Goal: Task Accomplishment & Management: Use online tool/utility

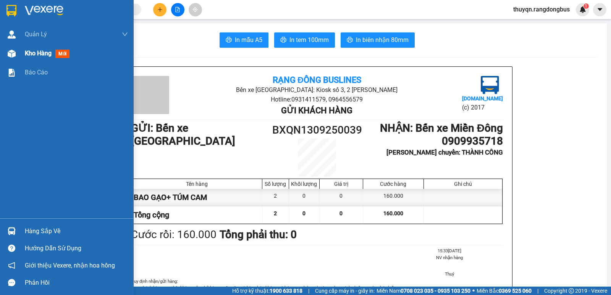
click at [33, 54] on span "Kho hàng" at bounding box center [38, 53] width 27 height 7
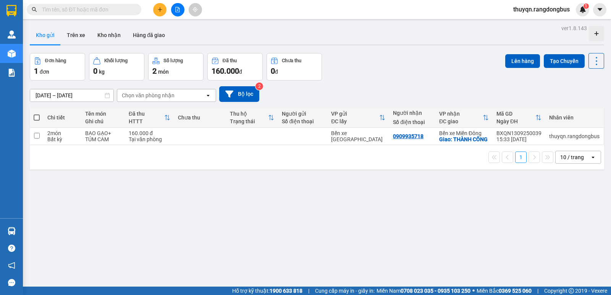
drag, startPoint x: 35, startPoint y: 116, endPoint x: 219, endPoint y: 122, distance: 183.9
click at [36, 116] on span at bounding box center [37, 118] width 6 height 6
click at [37, 114] on input "checkbox" at bounding box center [37, 114] width 0 height 0
checkbox input "true"
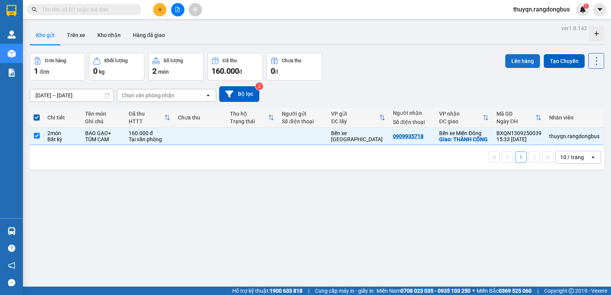
click at [520, 63] on button "Lên hàng" at bounding box center [523, 61] width 35 height 14
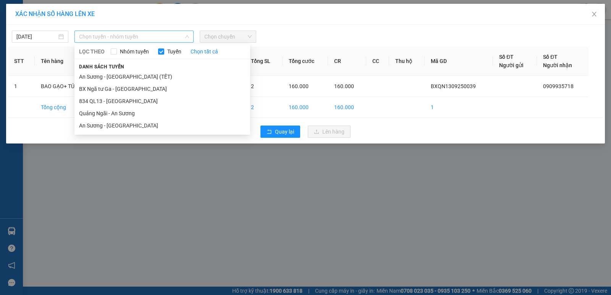
click at [129, 37] on span "Chọn tuyến - nhóm tuyến" at bounding box center [134, 36] width 110 height 11
drag, startPoint x: 130, startPoint y: 112, endPoint x: 191, endPoint y: 72, distance: 72.9
click at [133, 111] on li "Quảng Ngãi - An Sương" at bounding box center [163, 113] width 176 height 12
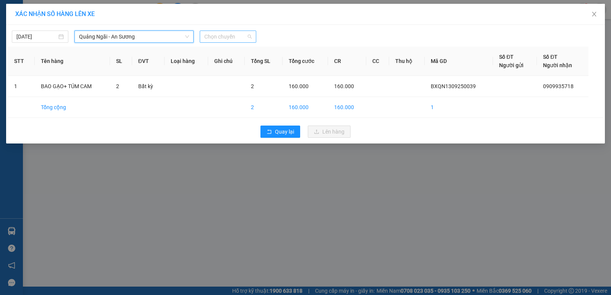
click at [221, 36] on span "Chọn chuyến" at bounding box center [227, 36] width 47 height 11
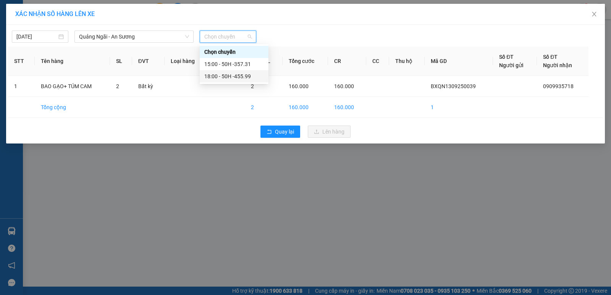
click at [243, 79] on div "18:00 - 50H -455.99" at bounding box center [234, 76] width 60 height 8
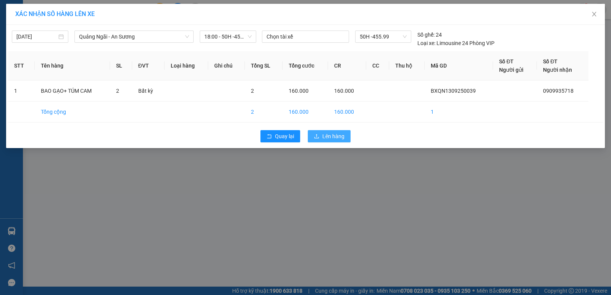
drag, startPoint x: 339, startPoint y: 136, endPoint x: 404, endPoint y: 147, distance: 65.5
click at [340, 136] on span "Lên hàng" at bounding box center [334, 136] width 22 height 8
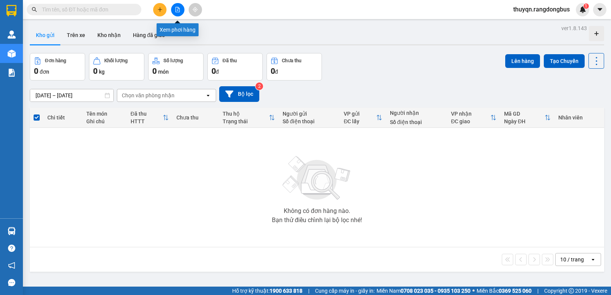
click at [179, 11] on icon "file-add" at bounding box center [177, 9] width 5 height 5
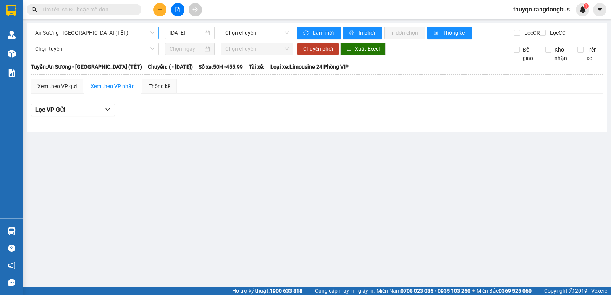
click at [115, 32] on span "An Sương - [GEOGRAPHIC_DATA] (TẾT)" at bounding box center [94, 32] width 119 height 11
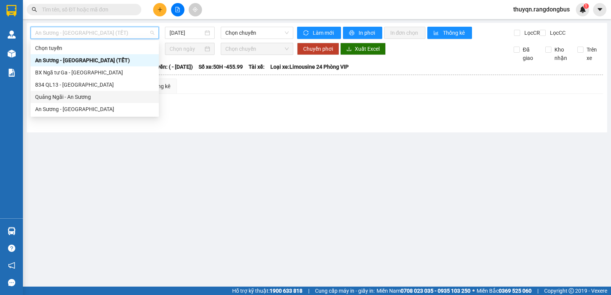
click at [86, 95] on div "Quảng Ngãi - An Sương" at bounding box center [94, 97] width 119 height 8
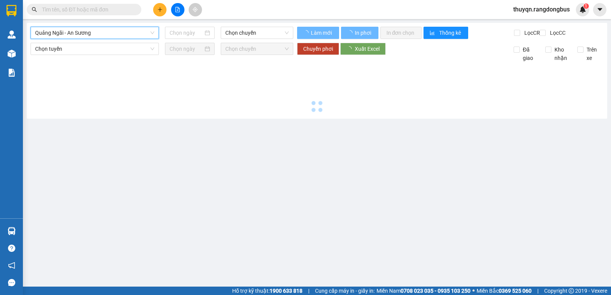
type input "[DATE]"
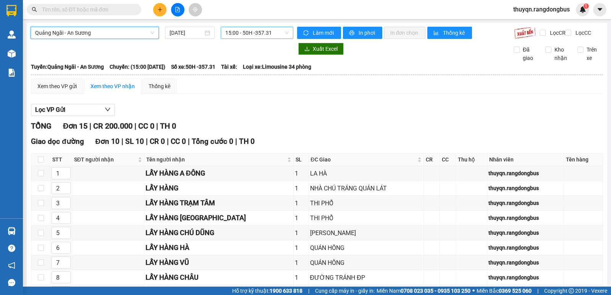
click at [233, 32] on span "15:00 - 50H -357.31" at bounding box center [256, 32] width 63 height 11
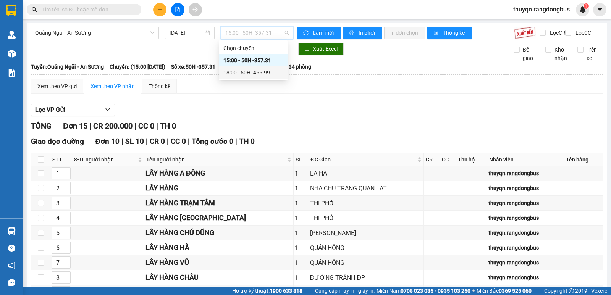
click at [248, 71] on div "18:00 - 50H -455.99" at bounding box center [254, 72] width 60 height 8
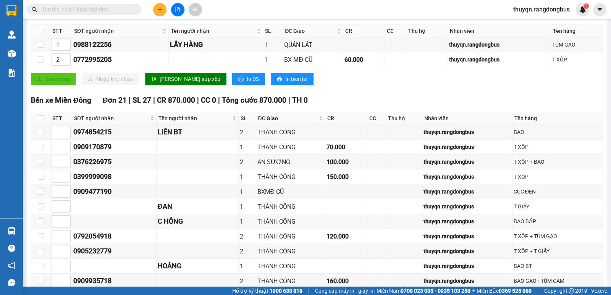
scroll to position [20, 0]
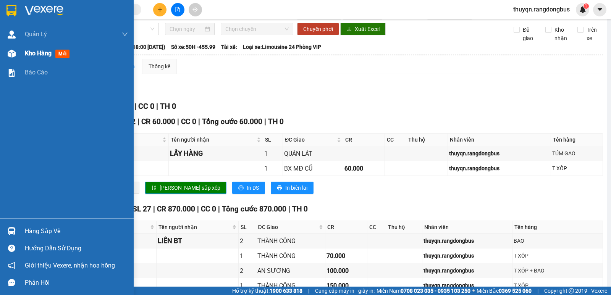
click at [42, 54] on span "Kho hàng" at bounding box center [38, 53] width 27 height 7
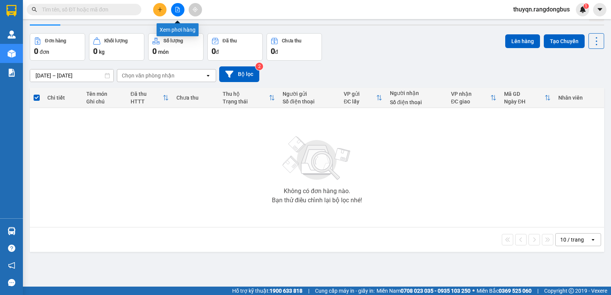
click at [176, 11] on icon "file-add" at bounding box center [178, 9] width 4 height 5
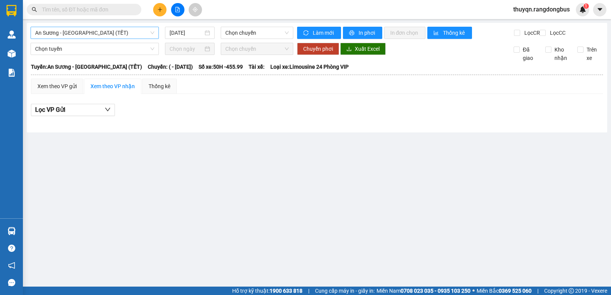
click at [119, 29] on span "An Sương - [GEOGRAPHIC_DATA] (TẾT)" at bounding box center [94, 32] width 119 height 11
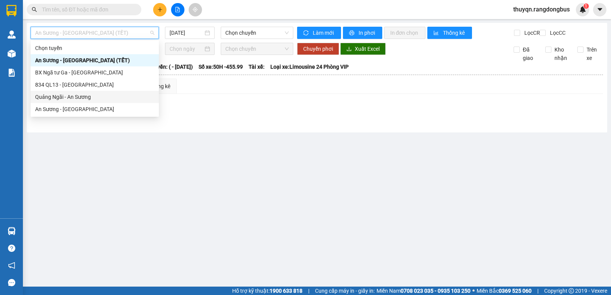
click at [67, 96] on div "Quảng Ngãi - An Sương" at bounding box center [94, 97] width 119 height 8
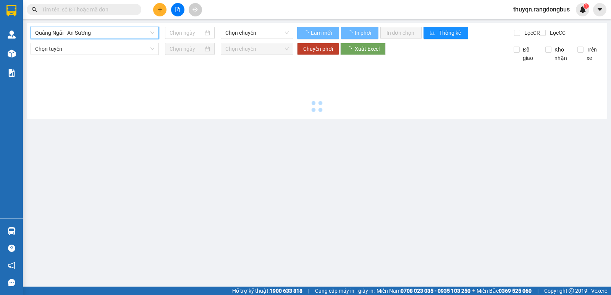
type input "[DATE]"
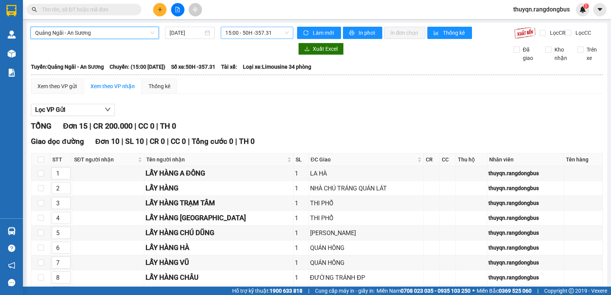
click at [232, 29] on span "15:00 - 50H -357.31" at bounding box center [256, 32] width 63 height 11
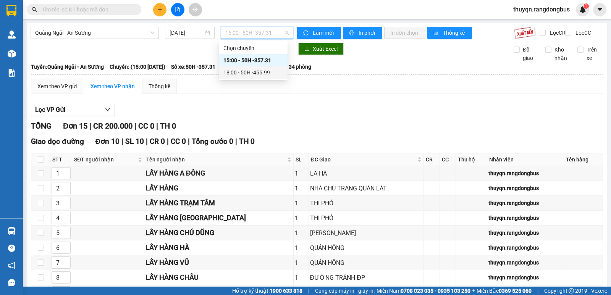
click at [257, 72] on div "18:00 - 50H -455.99" at bounding box center [254, 72] width 60 height 8
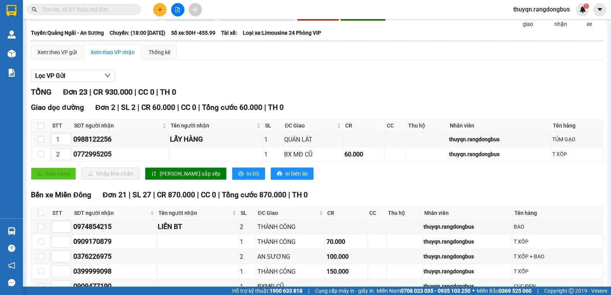
scroll to position [20, 0]
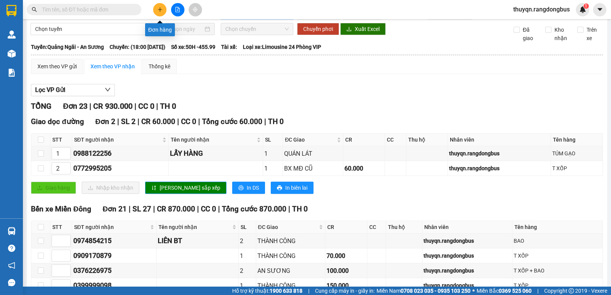
click at [163, 10] on button at bounding box center [159, 9] width 13 height 13
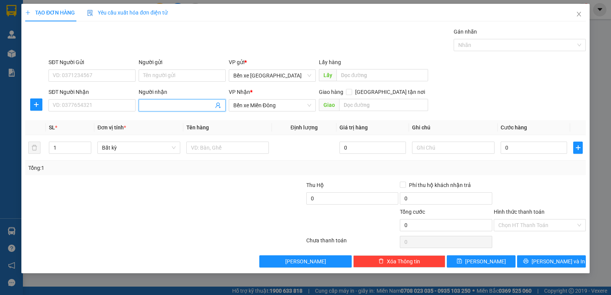
click at [150, 105] on input "Người nhận" at bounding box center [178, 105] width 70 height 8
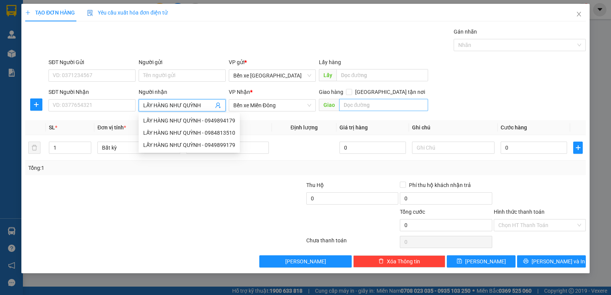
type input "LẤY HÀNG NHƯ QUỲNH"
click at [383, 107] on input "text" at bounding box center [383, 105] width 89 height 12
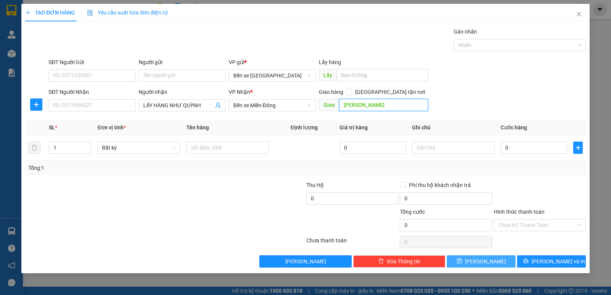
type input "[PERSON_NAME]"
click at [462, 259] on icon "save" at bounding box center [459, 261] width 5 height 5
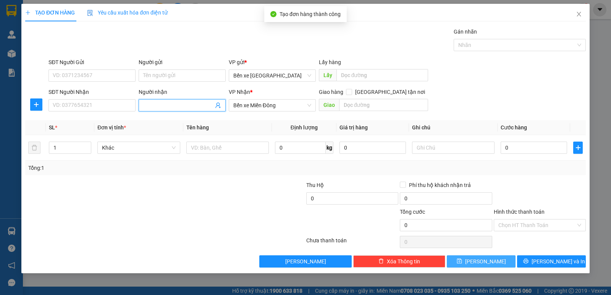
click at [175, 105] on input "Người nhận" at bounding box center [178, 105] width 70 height 8
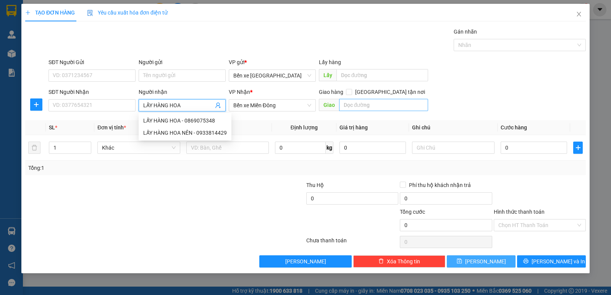
type input "LẤY HÀNG HOA"
click at [350, 106] on input "text" at bounding box center [383, 105] width 89 height 12
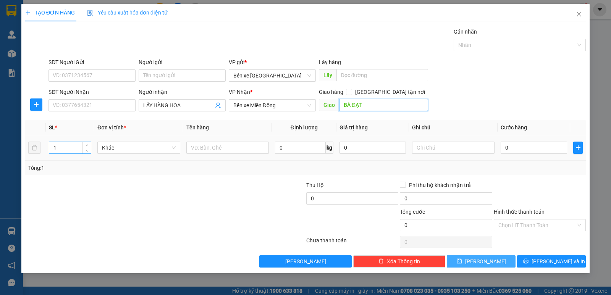
type input "BÀ ĐẠT"
click at [73, 143] on input "1" at bounding box center [70, 147] width 42 height 11
type input "1"
type input "2"
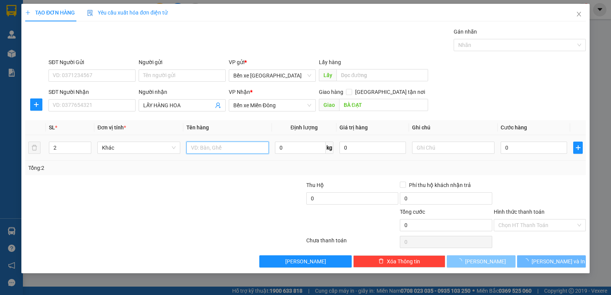
click at [218, 149] on input "text" at bounding box center [227, 148] width 83 height 12
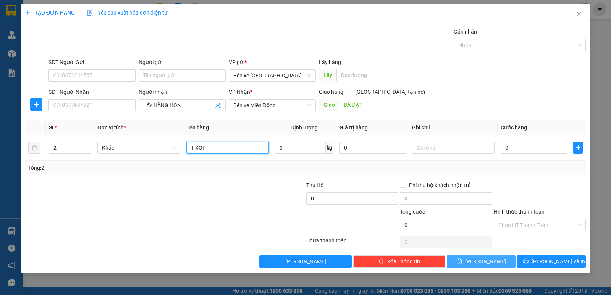
type input "T XỐP"
click at [495, 264] on button "[PERSON_NAME]" at bounding box center [481, 262] width 69 height 12
type input "1"
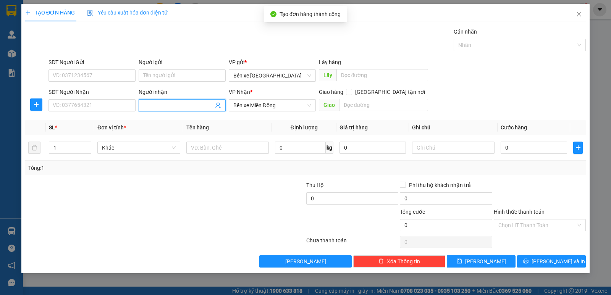
click at [162, 105] on input "Người nhận" at bounding box center [178, 105] width 70 height 8
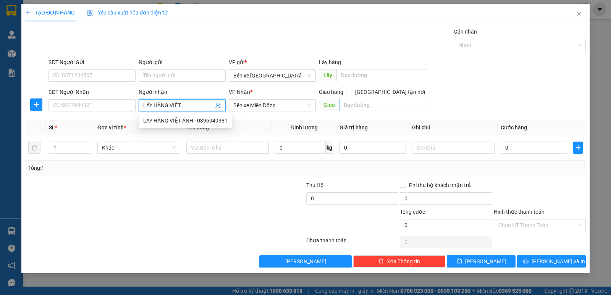
type input "LẤY HÀNG VIỆT"
click at [383, 106] on input "text" at bounding box center [383, 105] width 89 height 12
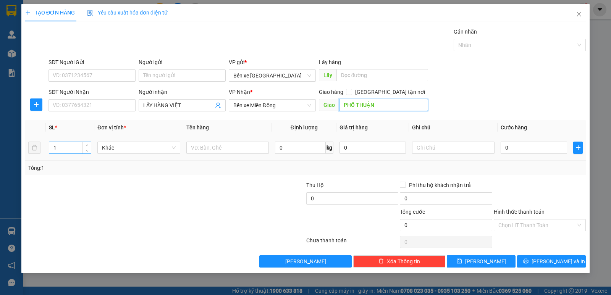
type input "PHỔ THUẬN"
click at [56, 151] on input "1" at bounding box center [70, 147] width 42 height 11
type input "6"
click at [210, 149] on input "text" at bounding box center [227, 148] width 83 height 12
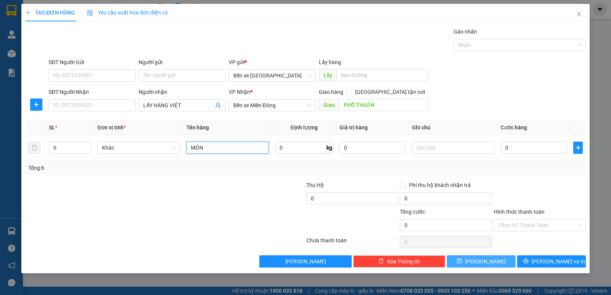
type input "MÓN"
click at [472, 260] on button "[PERSON_NAME]" at bounding box center [481, 262] width 69 height 12
type input "1"
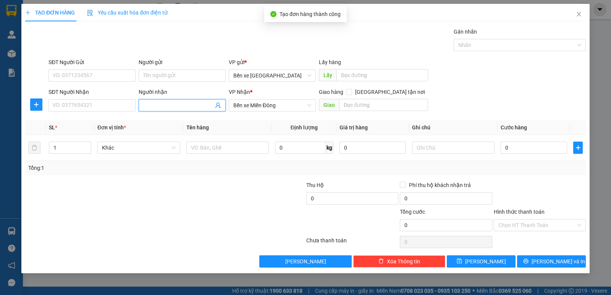
click at [152, 104] on input "Người nhận" at bounding box center [178, 105] width 70 height 8
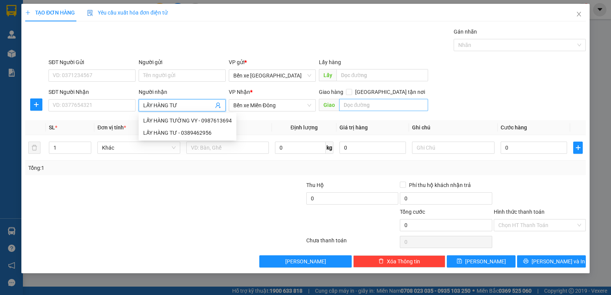
type input "LẤY HÀNG TƯ"
click at [355, 107] on input "text" at bounding box center [383, 105] width 89 height 12
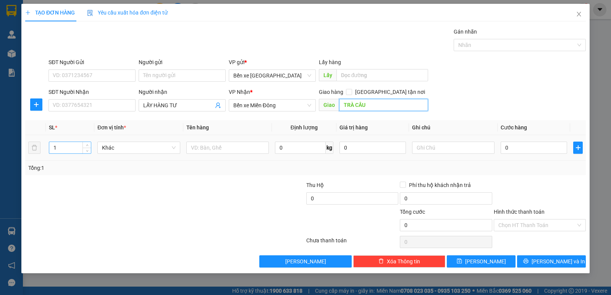
type input "TRÀ CÂU"
click at [58, 145] on input "1" at bounding box center [70, 147] width 42 height 11
type input "6"
click at [229, 151] on input "text" at bounding box center [227, 148] width 83 height 12
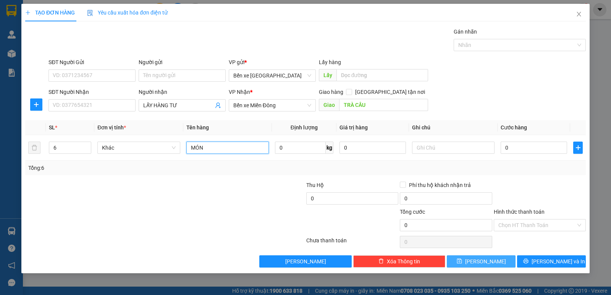
type input "MÓN"
click at [483, 262] on span "[PERSON_NAME]" at bounding box center [485, 262] width 41 height 8
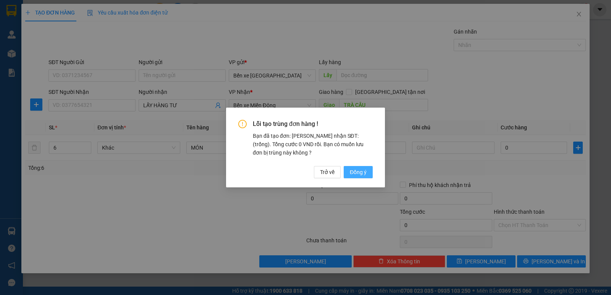
click at [353, 170] on span "Đồng ý" at bounding box center [358, 172] width 17 height 8
type input "1"
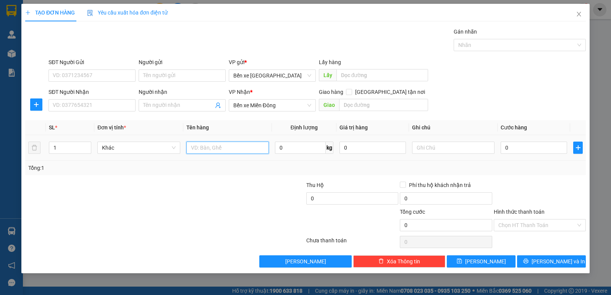
click at [193, 148] on input "text" at bounding box center [227, 148] width 83 height 12
type input "T XỐP ( XTL 40K)"
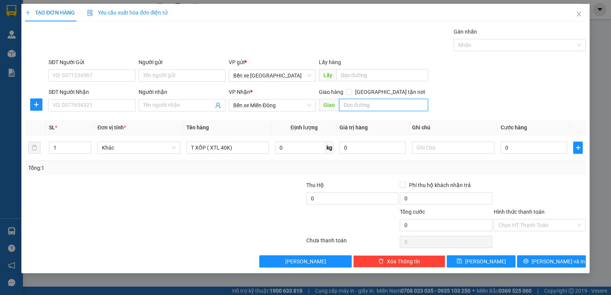
click at [394, 102] on input "text" at bounding box center [383, 105] width 89 height 12
type input "BX MĐ CŨ"
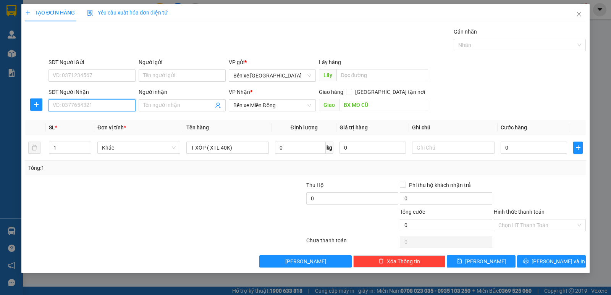
click at [63, 102] on input "SĐT Người Nhận" at bounding box center [92, 105] width 87 height 12
click at [58, 106] on input "SĐT Người Nhận" at bounding box center [92, 105] width 87 height 12
type input "0974768786"
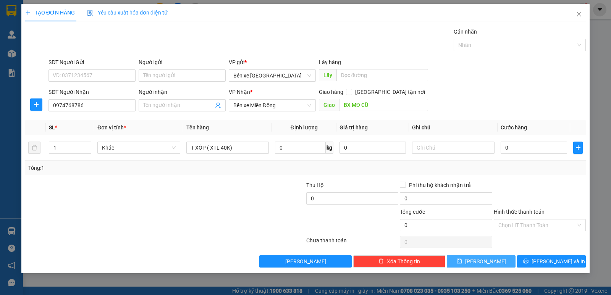
click at [491, 260] on button "[PERSON_NAME]" at bounding box center [481, 262] width 69 height 12
click at [580, 12] on icon "close" at bounding box center [579, 14] width 6 height 6
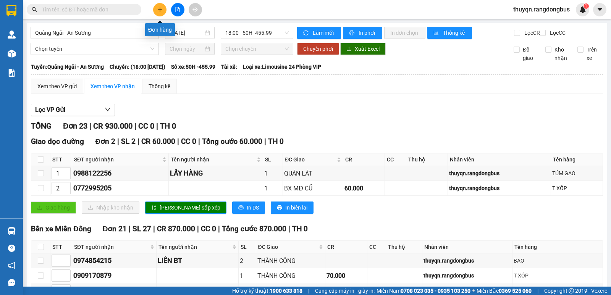
click at [159, 11] on icon "plus" at bounding box center [159, 9] width 5 height 5
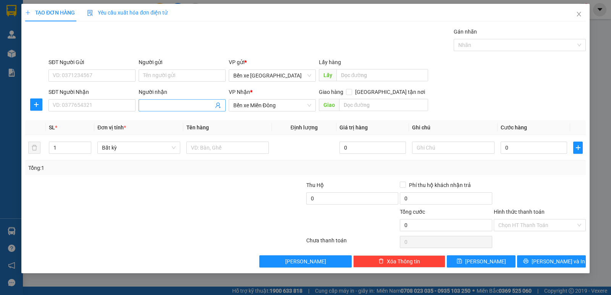
click at [155, 105] on input "Người nhận" at bounding box center [178, 105] width 70 height 8
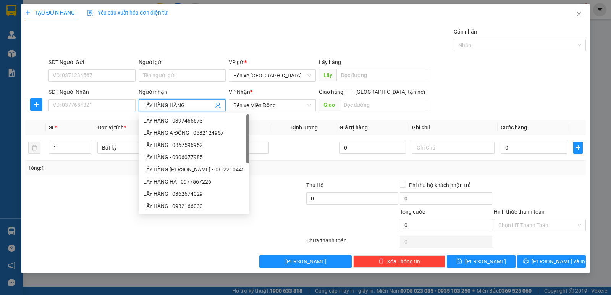
type input "LẤY HÀNG HẰNG"
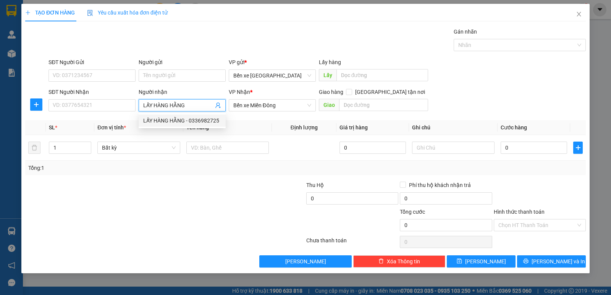
click at [192, 123] on div "LẤY HÀNG HẰNG - 0336982725" at bounding box center [182, 121] width 78 height 8
type input "0336982725"
type input "LẤY HÀNG HẰNG"
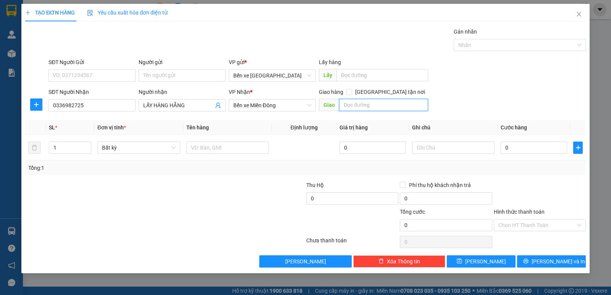
click at [371, 104] on input "text" at bounding box center [383, 105] width 89 height 12
type input "THẠCH TRỤ"
click at [58, 144] on input "1" at bounding box center [70, 147] width 42 height 11
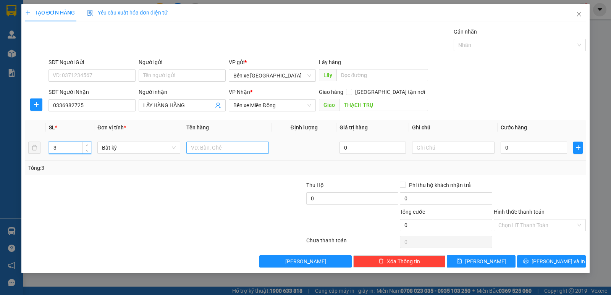
type input "3"
click at [209, 151] on input "text" at bounding box center [227, 148] width 83 height 12
type input "MÓN"
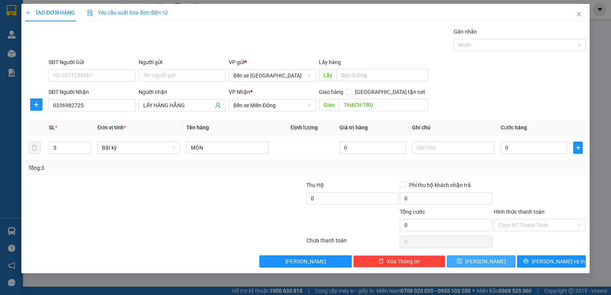
click at [498, 259] on button "[PERSON_NAME]" at bounding box center [481, 262] width 69 height 12
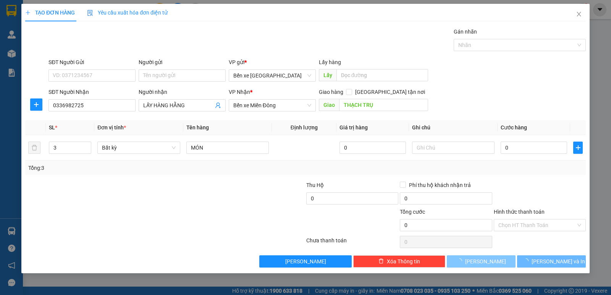
type input "1"
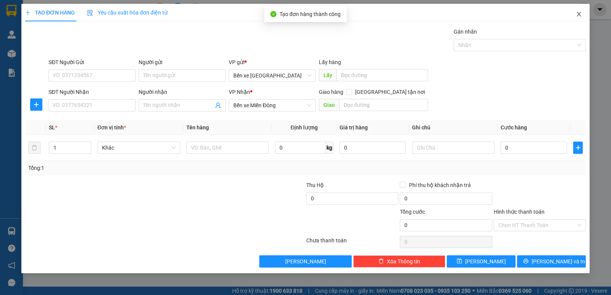
click at [578, 16] on icon "close" at bounding box center [579, 14] width 4 height 5
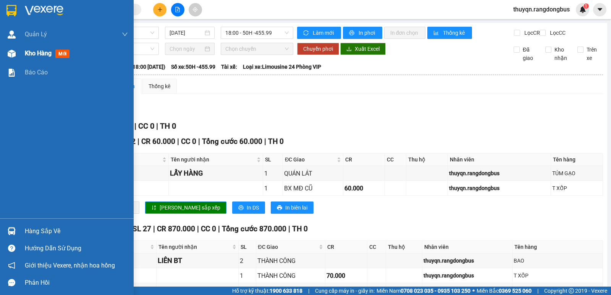
click at [50, 51] on span "Kho hàng" at bounding box center [38, 53] width 27 height 7
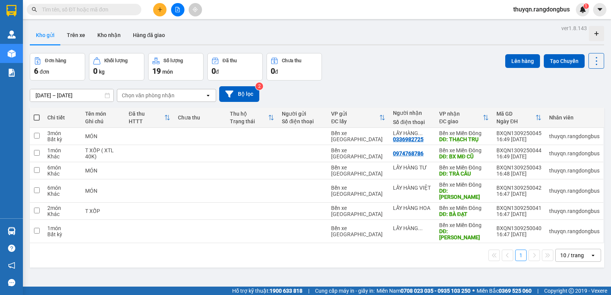
click at [35, 116] on span at bounding box center [37, 118] width 6 height 6
click at [37, 114] on input "checkbox" at bounding box center [37, 114] width 0 height 0
checkbox input "true"
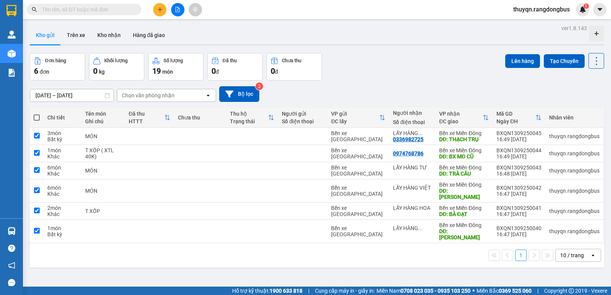
checkbox input "true"
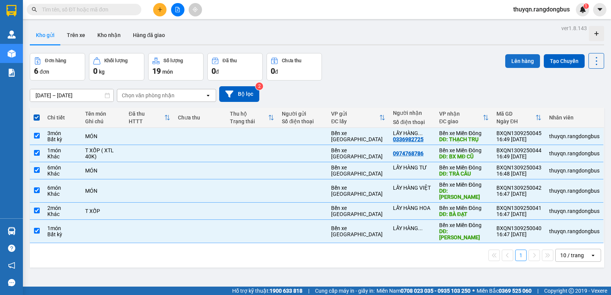
click at [508, 59] on button "Lên hàng" at bounding box center [523, 61] width 35 height 14
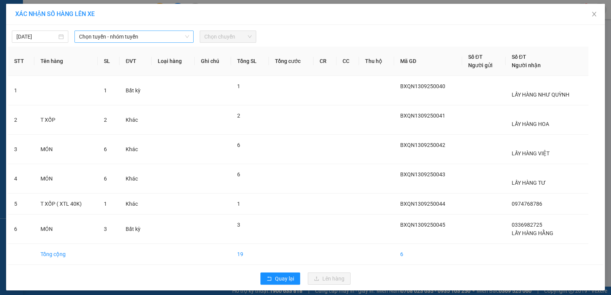
click at [118, 36] on span "Chọn tuyến - nhóm tuyến" at bounding box center [134, 36] width 110 height 11
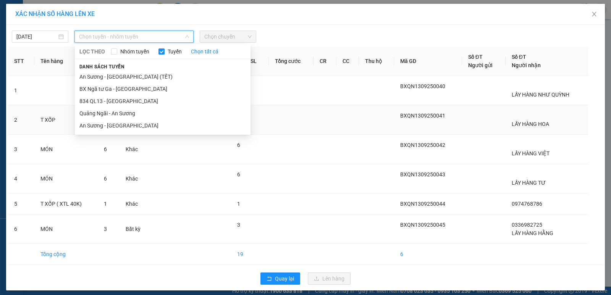
drag, startPoint x: 101, startPoint y: 114, endPoint x: 122, endPoint y: 106, distance: 22.4
click at [102, 113] on li "Quảng Ngãi - An Sương" at bounding box center [163, 113] width 176 height 12
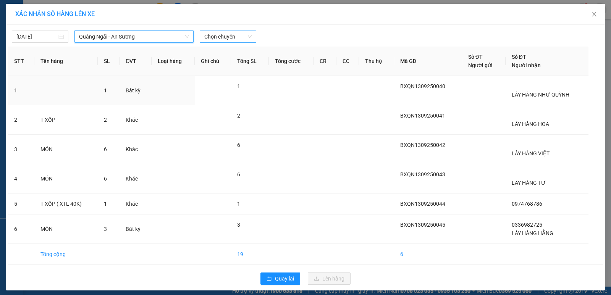
click at [212, 32] on span "Chọn chuyến" at bounding box center [227, 36] width 47 height 11
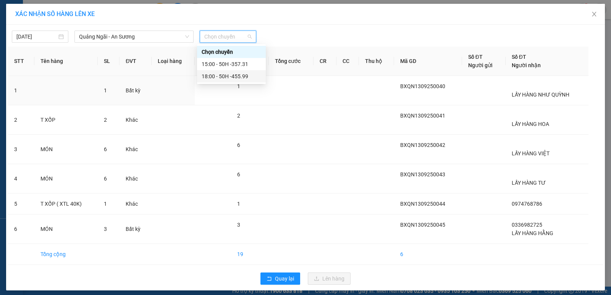
click at [229, 77] on div "18:00 - 50H -455.99" at bounding box center [232, 76] width 60 height 8
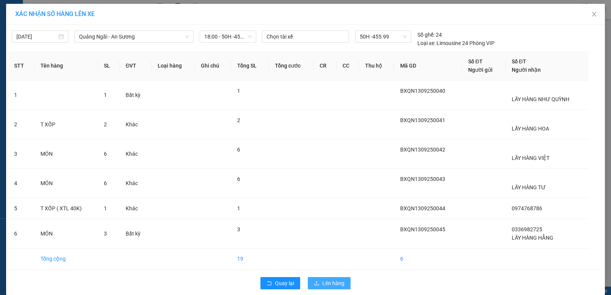
click at [325, 287] on span "Lên hàng" at bounding box center [334, 283] width 22 height 8
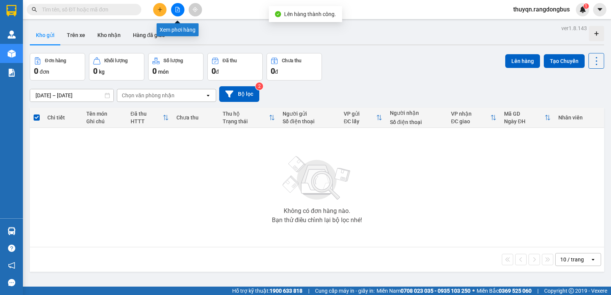
click at [178, 7] on icon "file-add" at bounding box center [178, 9] width 4 height 5
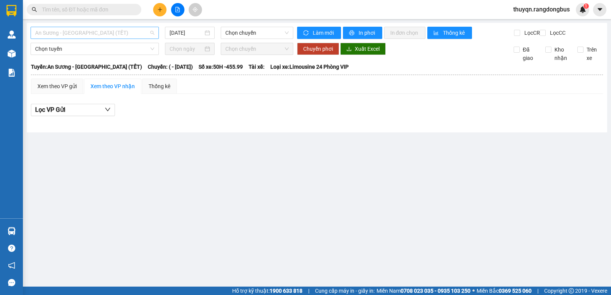
click at [49, 33] on span "An Sương - [GEOGRAPHIC_DATA] (TẾT)" at bounding box center [94, 32] width 119 height 11
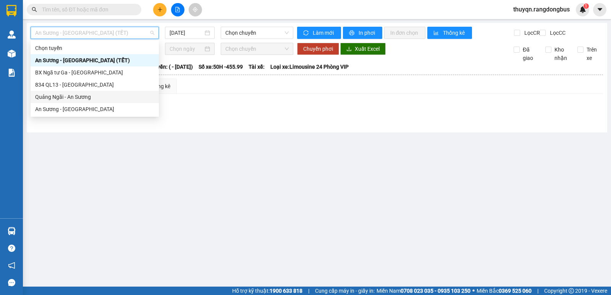
click at [54, 95] on div "Quảng Ngãi - An Sương" at bounding box center [94, 97] width 119 height 8
type input "[DATE]"
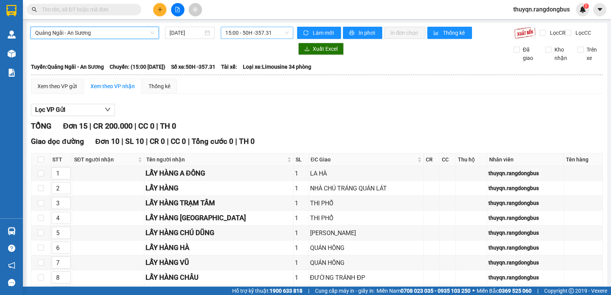
click at [243, 31] on span "15:00 - 50H -357.31" at bounding box center [256, 32] width 63 height 11
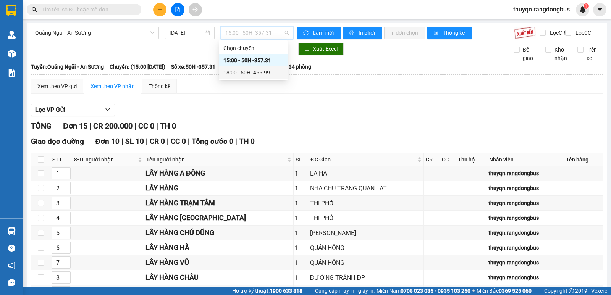
click at [259, 72] on div "18:00 - 50H -455.99" at bounding box center [254, 72] width 60 height 8
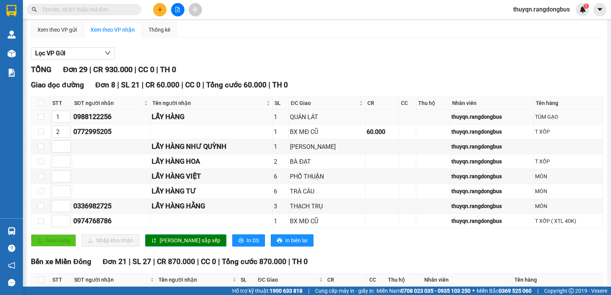
scroll to position [76, 0]
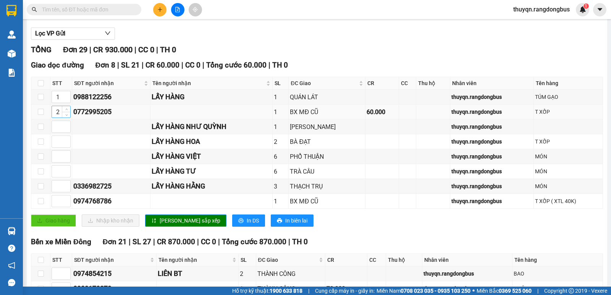
click at [60, 118] on input "2" at bounding box center [61, 111] width 18 height 11
drag, startPoint x: 60, startPoint y: 118, endPoint x: 49, endPoint y: 118, distance: 11.5
click at [49, 118] on tr "20 0772995205 1 BX MĐ CŨ 60.000 thuyqn.rangdongbus T XỐP" at bounding box center [317, 112] width 572 height 15
type input "0"
drag, startPoint x: 59, startPoint y: 116, endPoint x: 53, endPoint y: 118, distance: 6.7
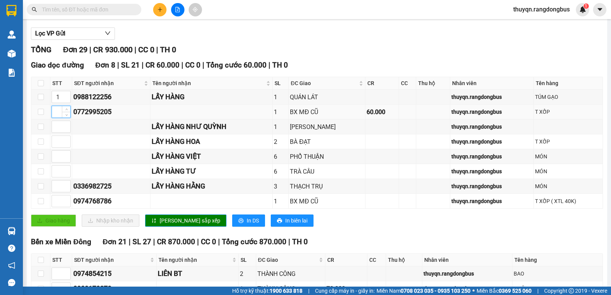
click at [53, 118] on input at bounding box center [61, 111] width 18 height 11
type input "2"
click at [58, 147] on input at bounding box center [61, 141] width 18 height 11
type input "1"
type input "2"
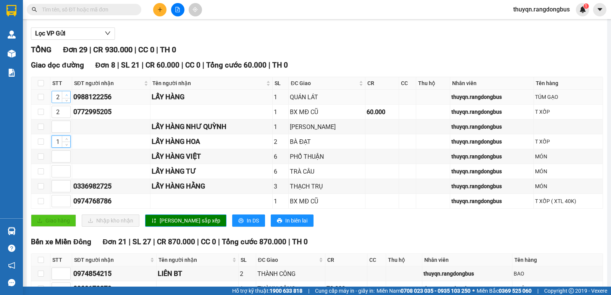
click at [65, 97] on icon "up" at bounding box center [66, 95] width 3 height 3
click at [55, 133] on input at bounding box center [61, 126] width 18 height 11
type input "3"
click at [60, 192] on input at bounding box center [61, 186] width 18 height 11
type input "4"
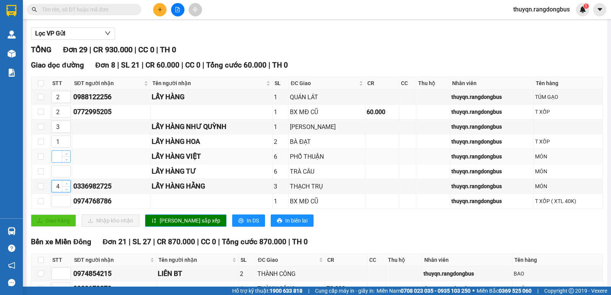
click at [55, 162] on input at bounding box center [61, 156] width 18 height 11
type input "5"
click at [56, 177] on input at bounding box center [61, 171] width 18 height 11
type input "6"
click at [58, 117] on input "2" at bounding box center [61, 111] width 18 height 11
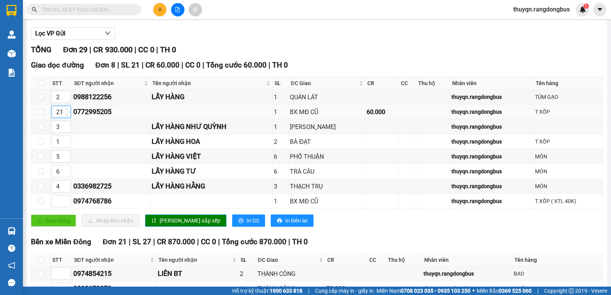
drag, startPoint x: 60, startPoint y: 119, endPoint x: 54, endPoint y: 118, distance: 6.1
click at [54, 118] on input "21" at bounding box center [61, 111] width 18 height 11
drag, startPoint x: 59, startPoint y: 118, endPoint x: 55, endPoint y: 120, distance: 4.4
click at [55, 118] on input "1" at bounding box center [61, 111] width 18 height 11
type input "8"
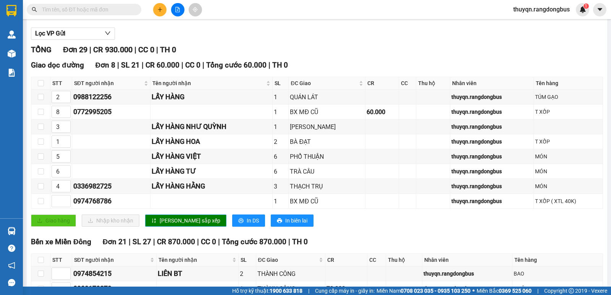
click at [169, 225] on span "[PERSON_NAME] sắp xếp" at bounding box center [190, 221] width 61 height 8
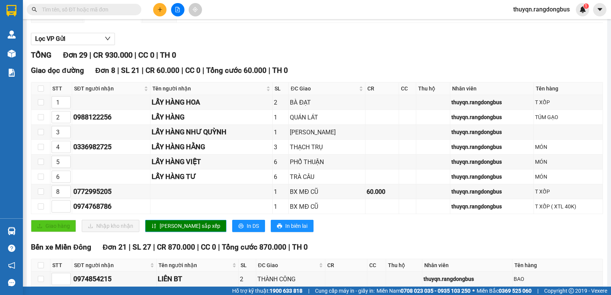
scroll to position [0, 0]
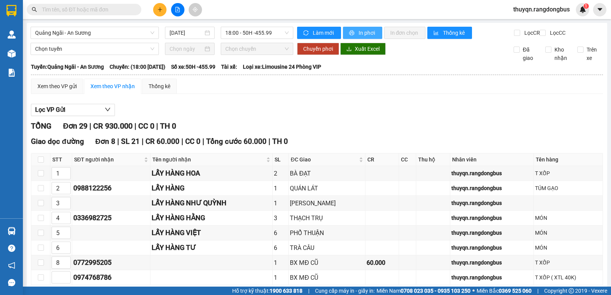
click at [371, 32] on span "In phơi" at bounding box center [368, 33] width 18 height 8
